Goal: Find specific fact: Find specific fact

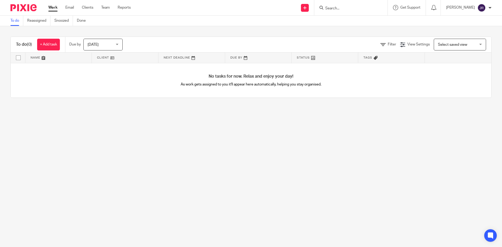
click at [270, 7] on input "Search" at bounding box center [348, 8] width 47 height 5
type input "grime"
click at [270, 24] on link at bounding box center [368, 22] width 88 height 12
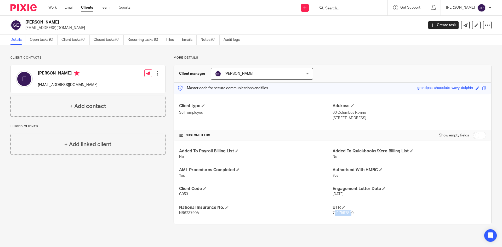
drag, startPoint x: 331, startPoint y: 213, endPoint x: 340, endPoint y: 212, distance: 9.2
click at [350, 214] on span "7417597840" at bounding box center [343, 213] width 21 height 4
drag, startPoint x: 334, startPoint y: 214, endPoint x: 350, endPoint y: 213, distance: 16.0
click at [351, 213] on div "Added To Payroll Billing List No Added To Quickbooks/Xero Billing List No AML P…" at bounding box center [332, 182] width 317 height 83
click at [341, 214] on span "7417597840" at bounding box center [343, 213] width 21 height 4
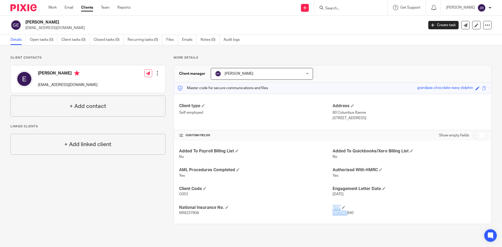
drag, startPoint x: 329, startPoint y: 213, endPoint x: 344, endPoint y: 213, distance: 15.7
click at [344, 213] on div "Added To Payroll Billing List No Added To Quickbooks/Xero Billing List No AML P…" at bounding box center [332, 182] width 317 height 83
drag, startPoint x: 341, startPoint y: 213, endPoint x: 346, endPoint y: 213, distance: 5.0
click at [341, 213] on span "7417597840" at bounding box center [343, 213] width 21 height 4
click at [349, 213] on span "7417597840" at bounding box center [343, 213] width 21 height 4
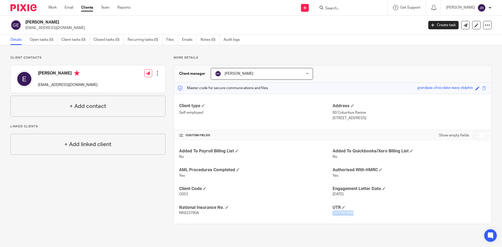
drag, startPoint x: 351, startPoint y: 212, endPoint x: 330, endPoint y: 215, distance: 21.4
click at [333, 215] on p "7417597840" at bounding box center [409, 212] width 153 height 5
copy span "7417597840"
drag, startPoint x: 179, startPoint y: 213, endPoint x: 199, endPoint y: 210, distance: 19.7
click at [199, 210] on div "National Insurance No. NR623790A" at bounding box center [255, 210] width 153 height 11
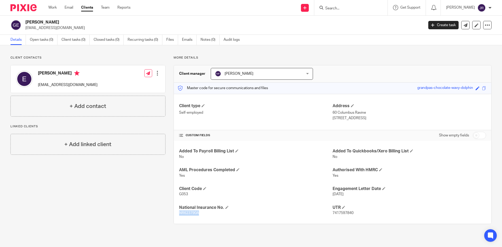
drag, startPoint x: 198, startPoint y: 213, endPoint x: 178, endPoint y: 214, distance: 19.9
click at [179, 214] on span "NR623790A" at bounding box center [189, 213] width 20 height 4
copy span "NR623790A"
drag, startPoint x: 351, startPoint y: 212, endPoint x: 329, endPoint y: 212, distance: 22.0
click at [329, 212] on div "Added To Payroll Billing List No Added To Quickbooks/Xero Billing List No AML P…" at bounding box center [332, 182] width 317 height 83
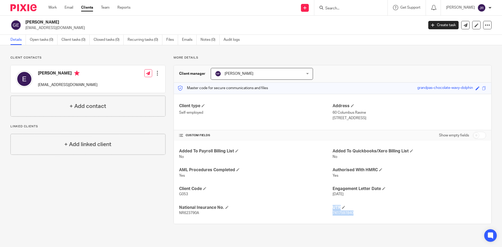
click at [335, 211] on p "7417597840" at bounding box center [409, 212] width 153 height 5
click at [333, 213] on span "7417597840" at bounding box center [343, 213] width 21 height 4
drag, startPoint x: 331, startPoint y: 212, endPoint x: 350, endPoint y: 213, distance: 19.4
click at [350, 213] on span "7417597840" at bounding box center [343, 213] width 21 height 4
copy span "417597840"
